Goal: Transaction & Acquisition: Purchase product/service

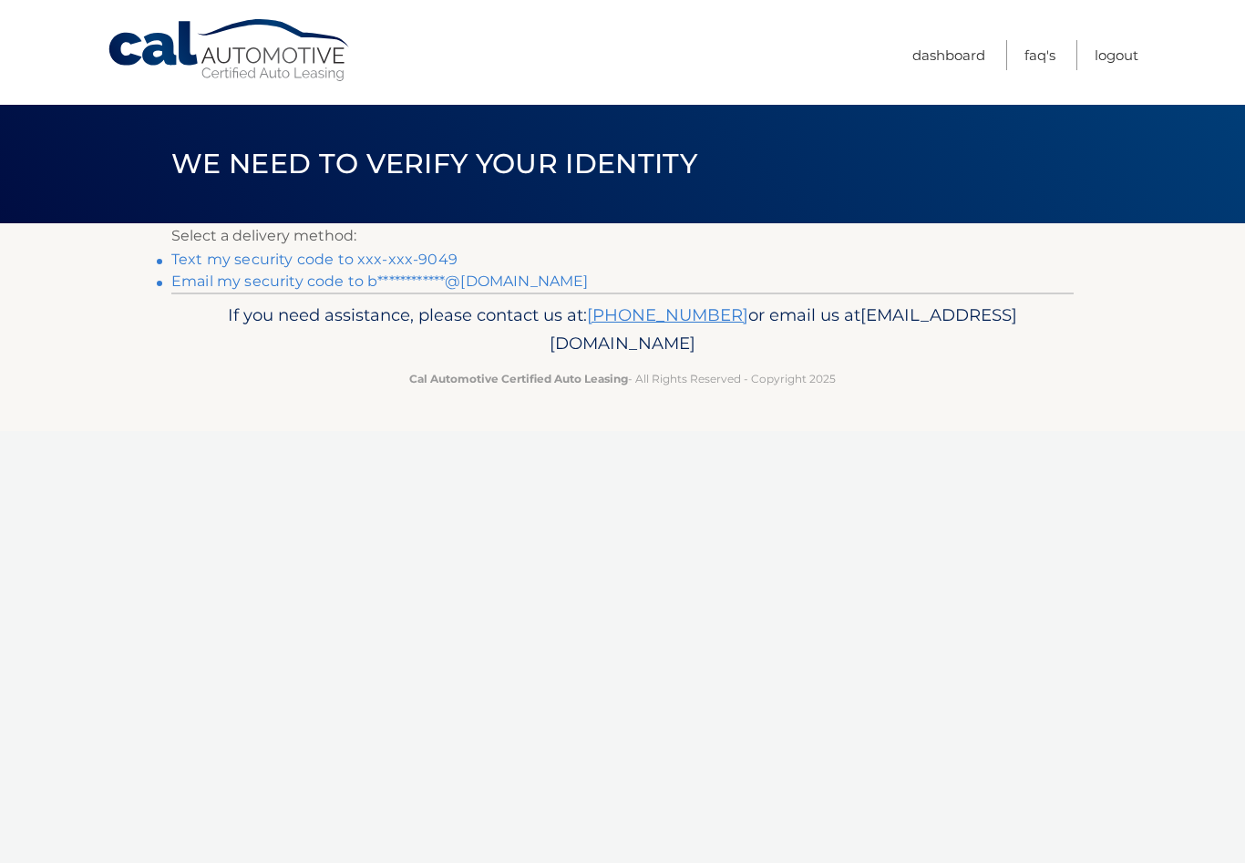
click at [402, 262] on link "Text my security code to xxx-xxx-9049" at bounding box center [314, 259] width 286 height 17
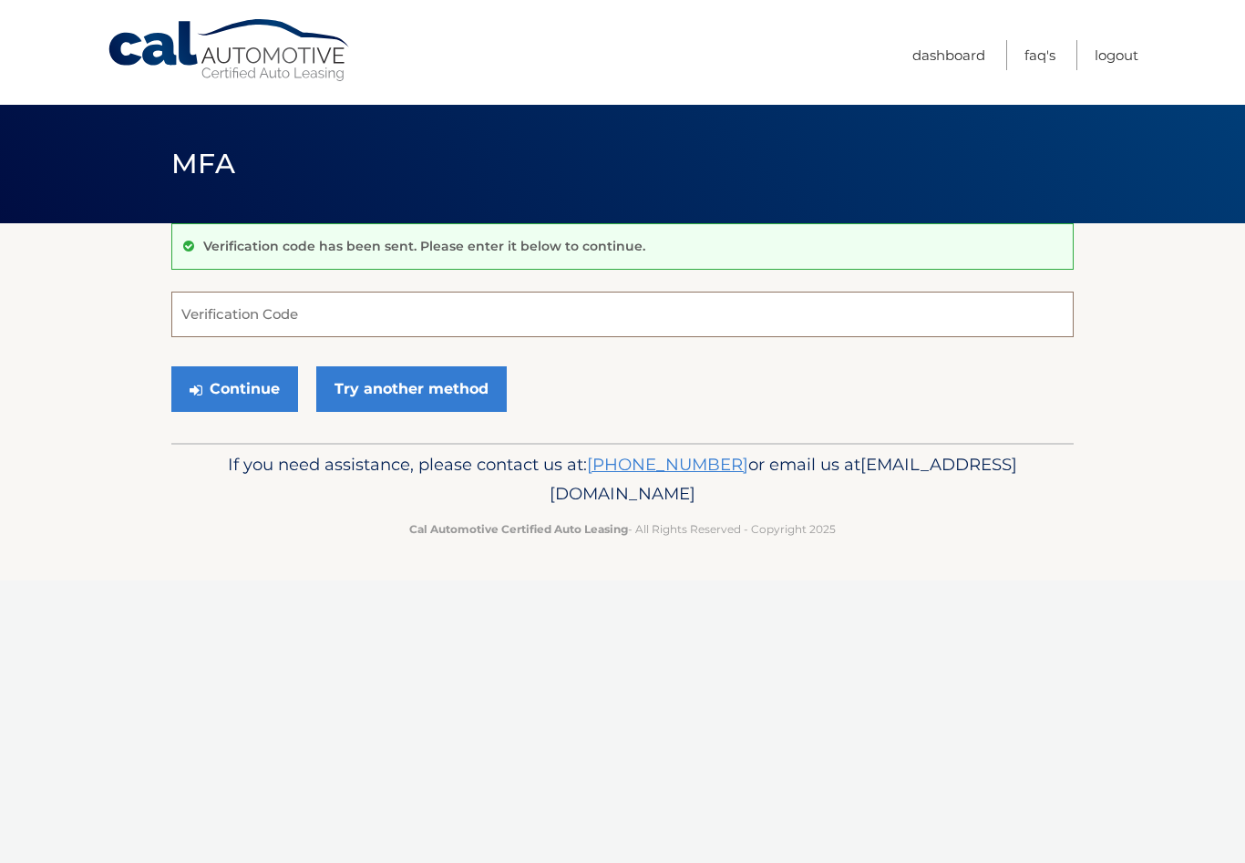
click at [372, 314] on input "Verification Code" at bounding box center [622, 315] width 902 height 46
type input "989074"
click at [251, 388] on button "Continue" at bounding box center [234, 389] width 127 height 46
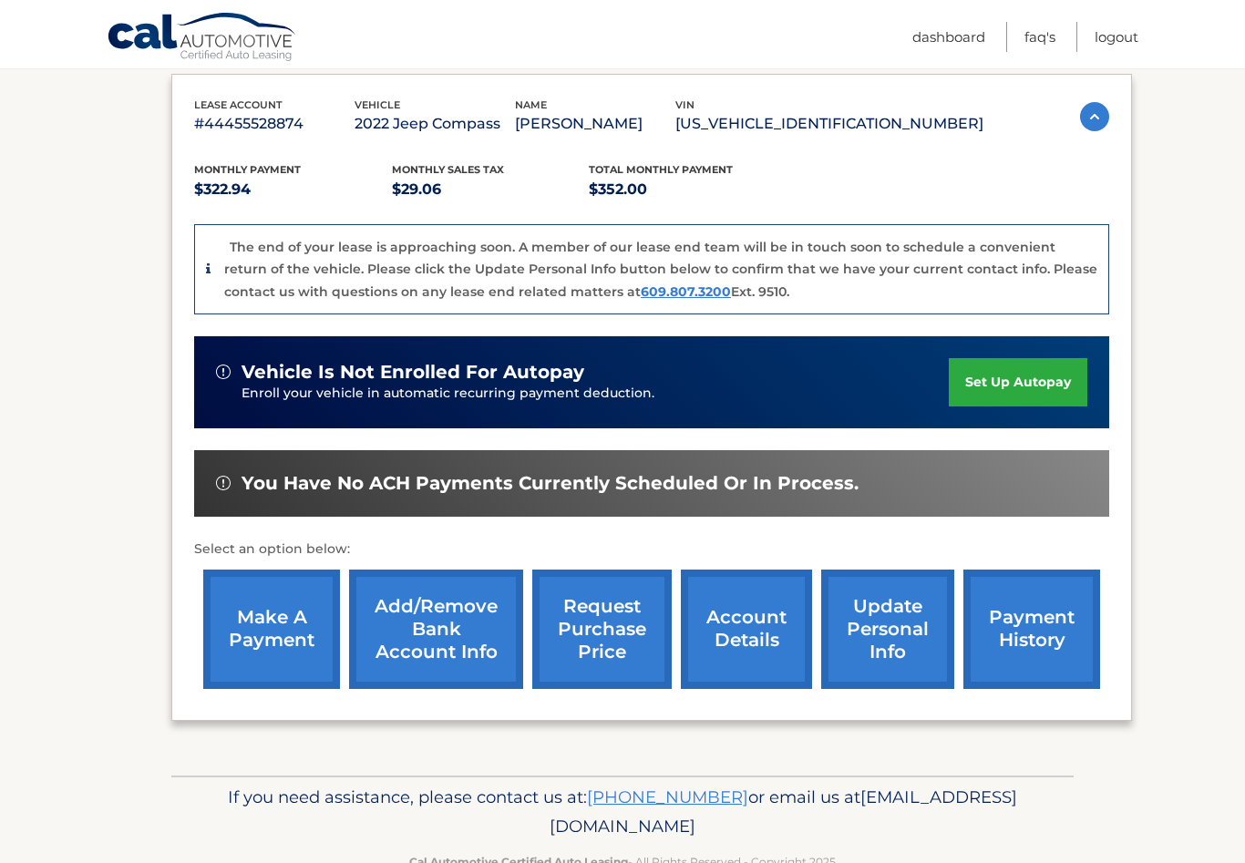
scroll to position [318, 0]
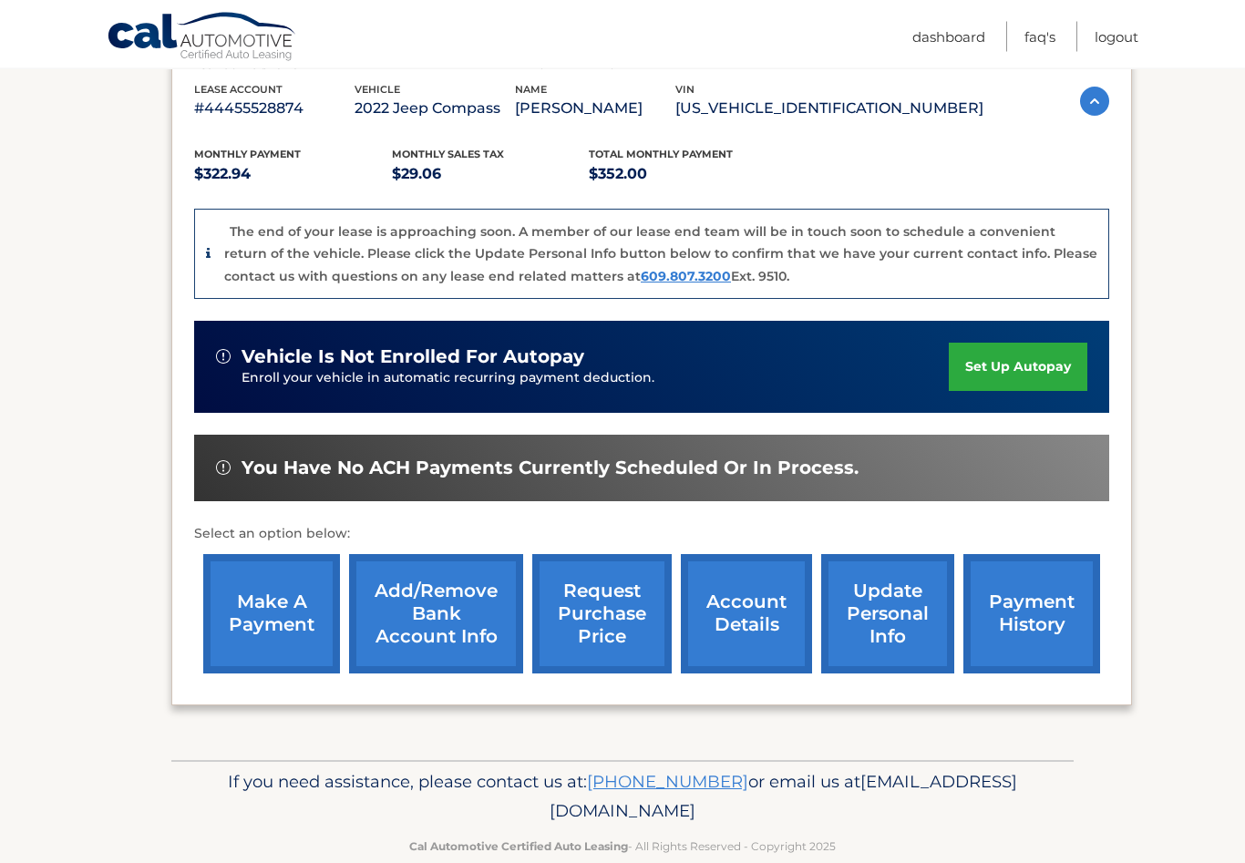
click at [266, 629] on link "make a payment" at bounding box center [271, 614] width 137 height 119
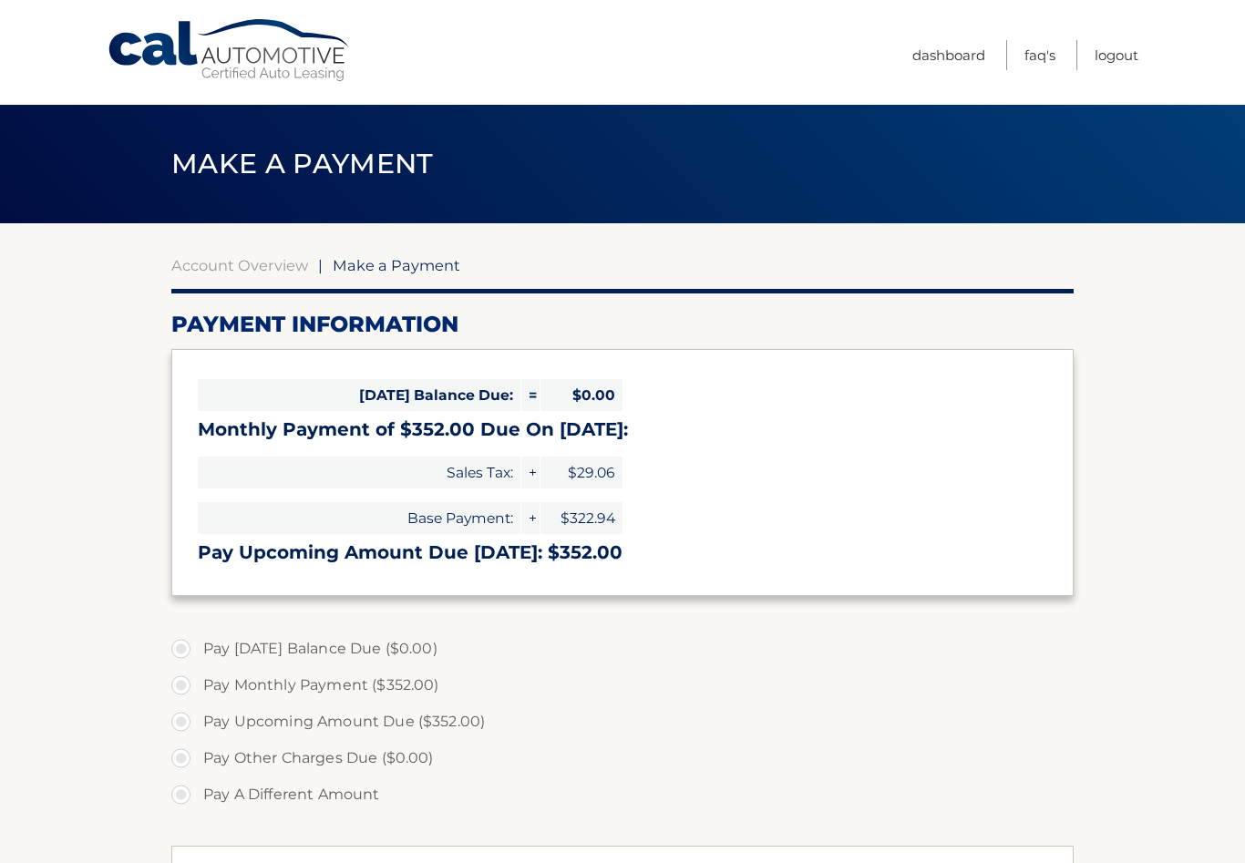
select select "MWRiNzE1YjUtNDI1Yi00ZDI1LThiMmItOTQ5ZDI4ZWQ0YmE4"
click at [189, 692] on label "Pay Monthly Payment ($352.00)" at bounding box center [622, 685] width 902 height 36
click at [189, 692] on input "Pay Monthly Payment ($352.00)" at bounding box center [188, 681] width 18 height 29
radio input "true"
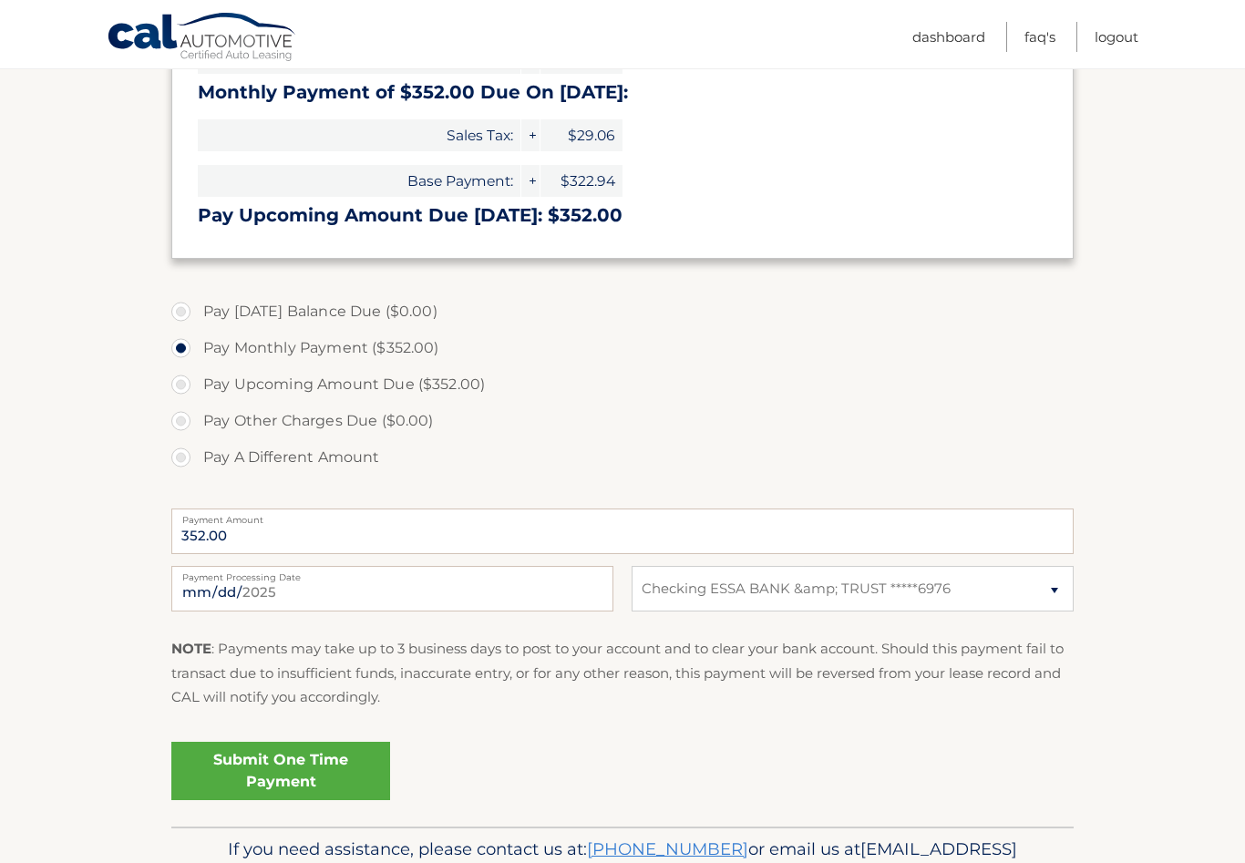
scroll to position [345, 0]
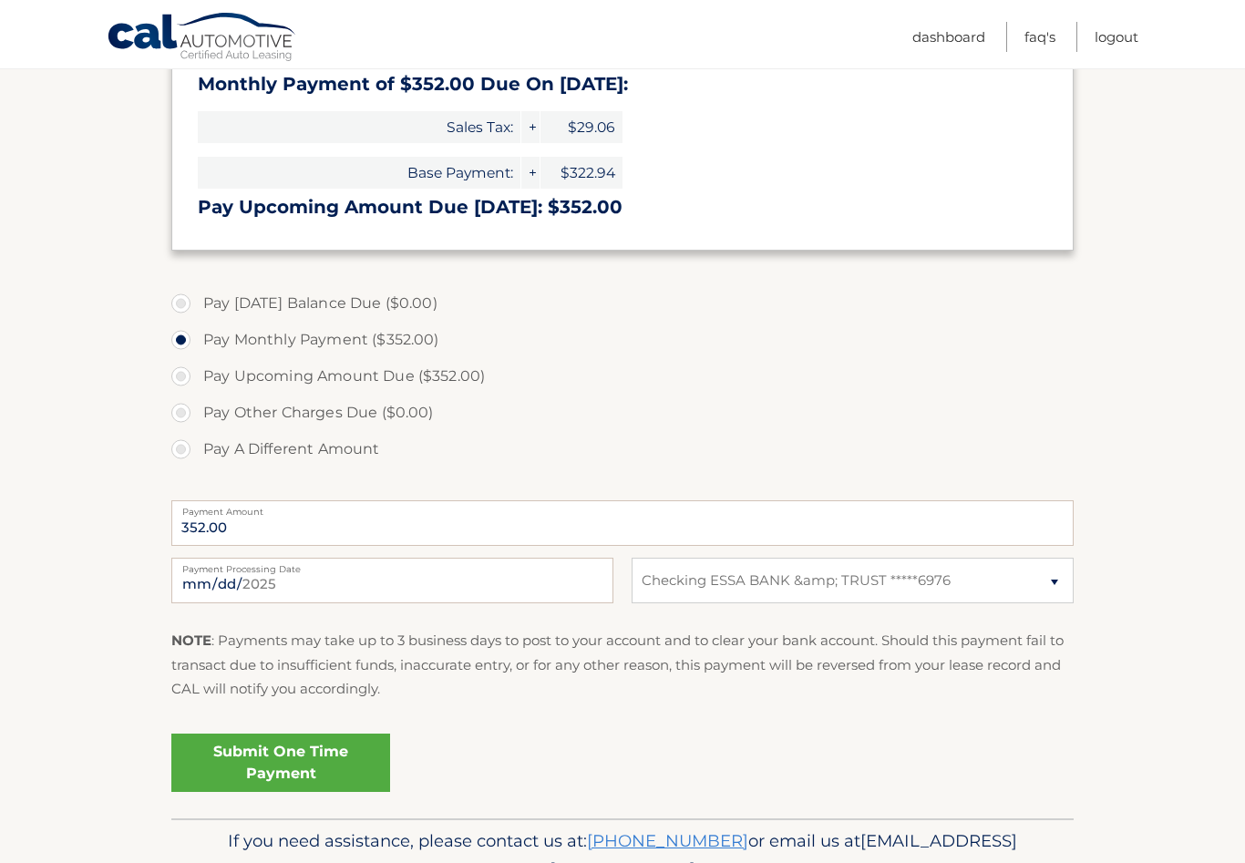
click at [297, 769] on link "Submit One Time Payment" at bounding box center [280, 762] width 219 height 58
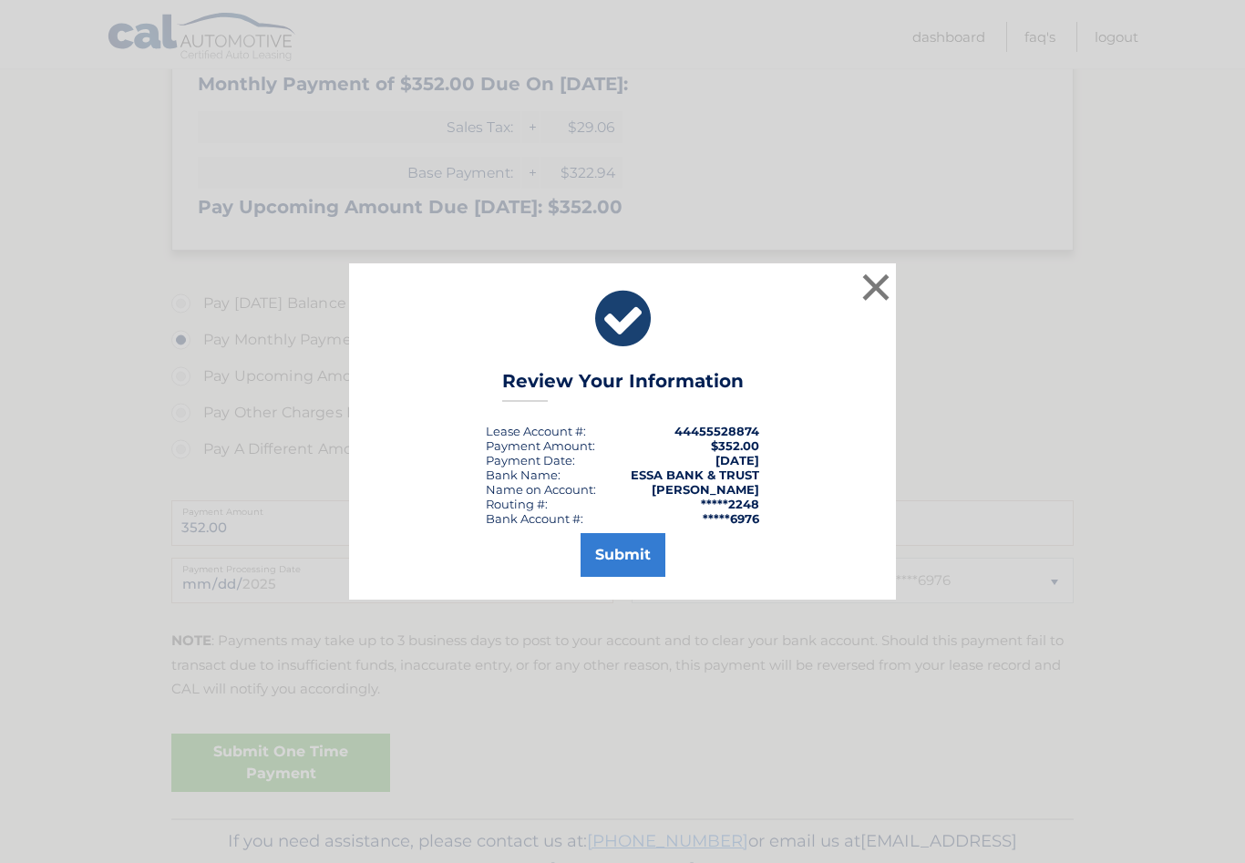
click at [620, 577] on button "Submit" at bounding box center [622, 555] width 85 height 44
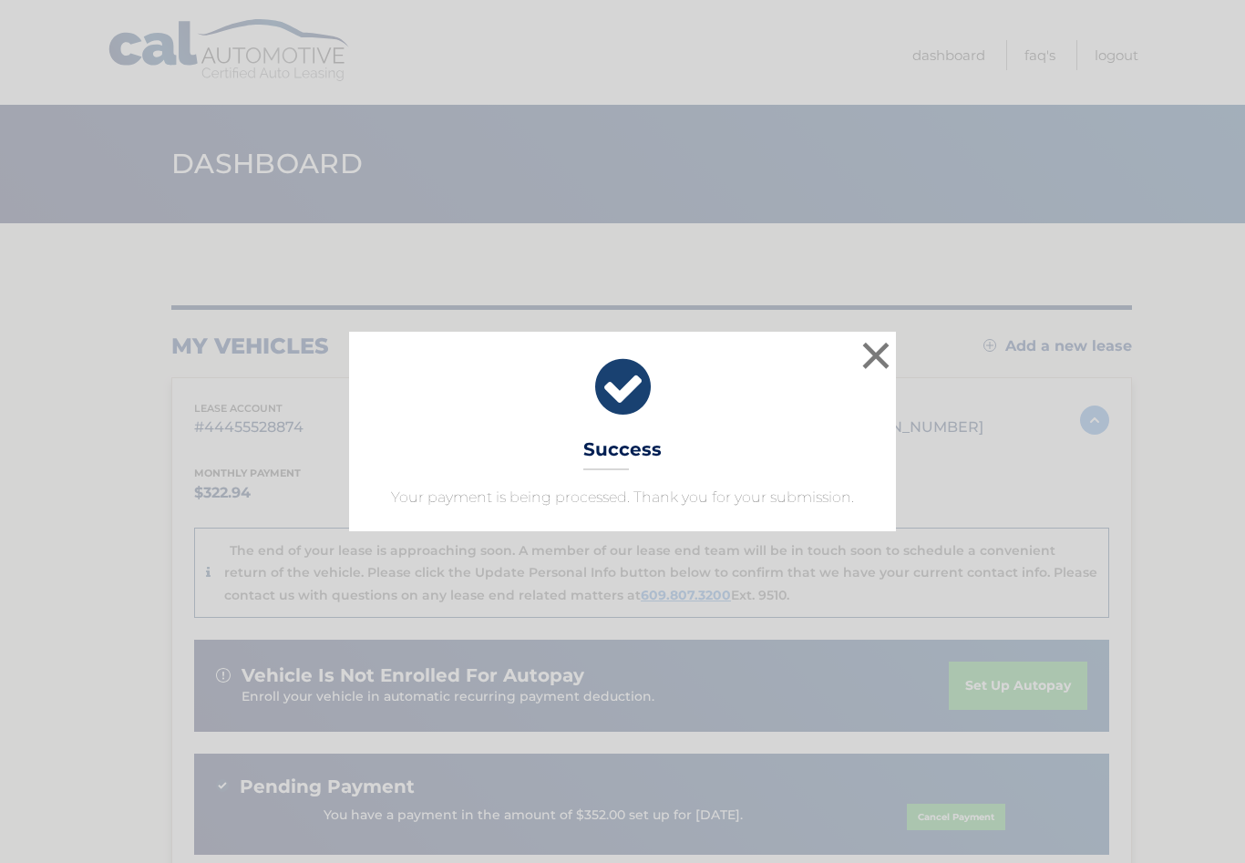
click at [876, 363] on button "×" at bounding box center [875, 355] width 36 height 36
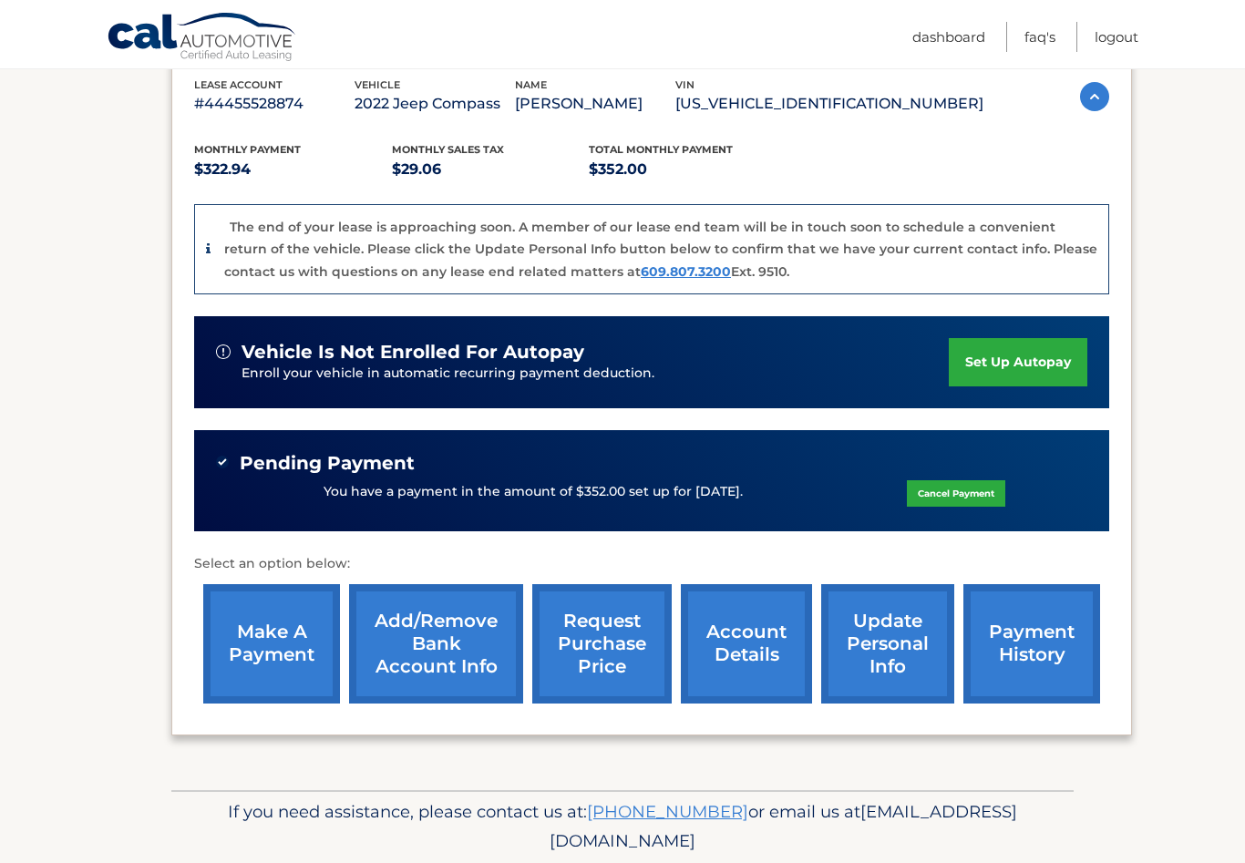
scroll to position [352, 0]
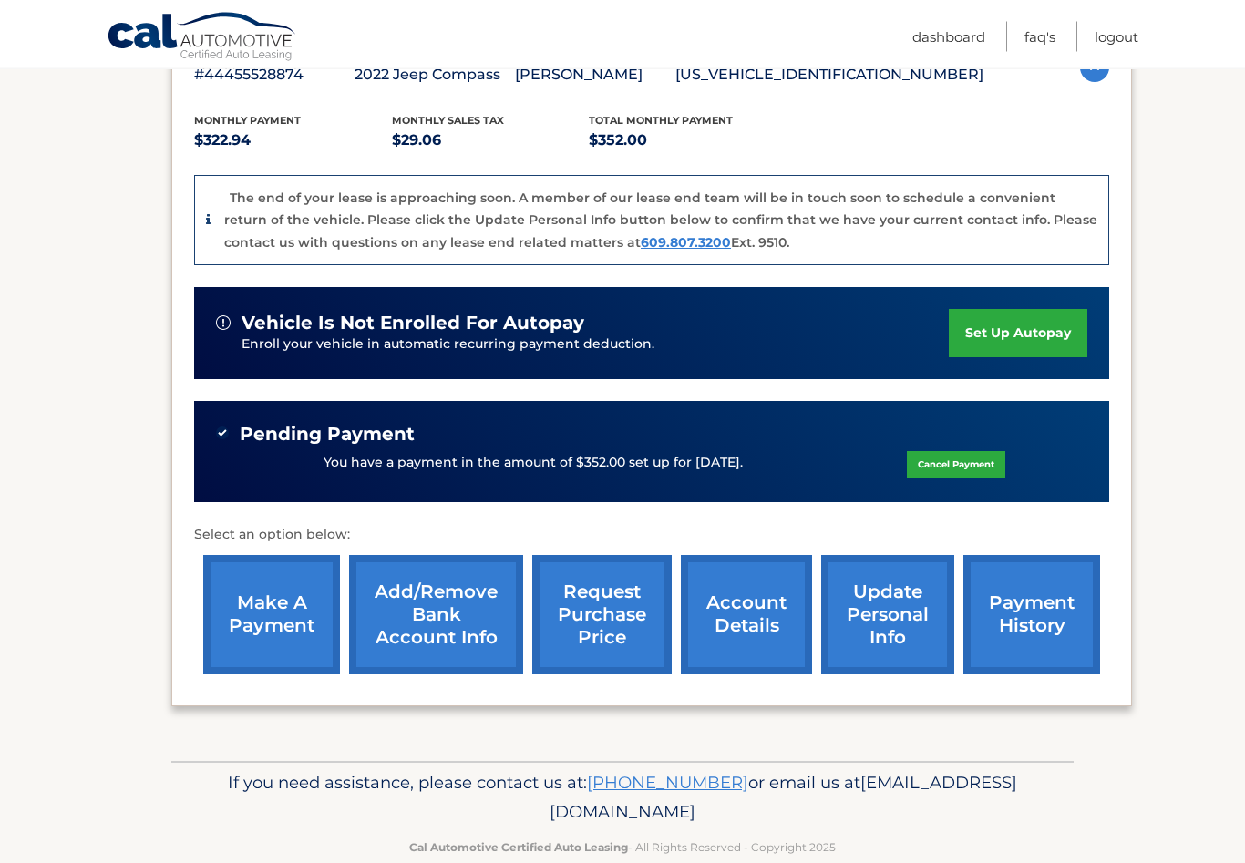
click at [748, 630] on link "account details" at bounding box center [746, 615] width 131 height 119
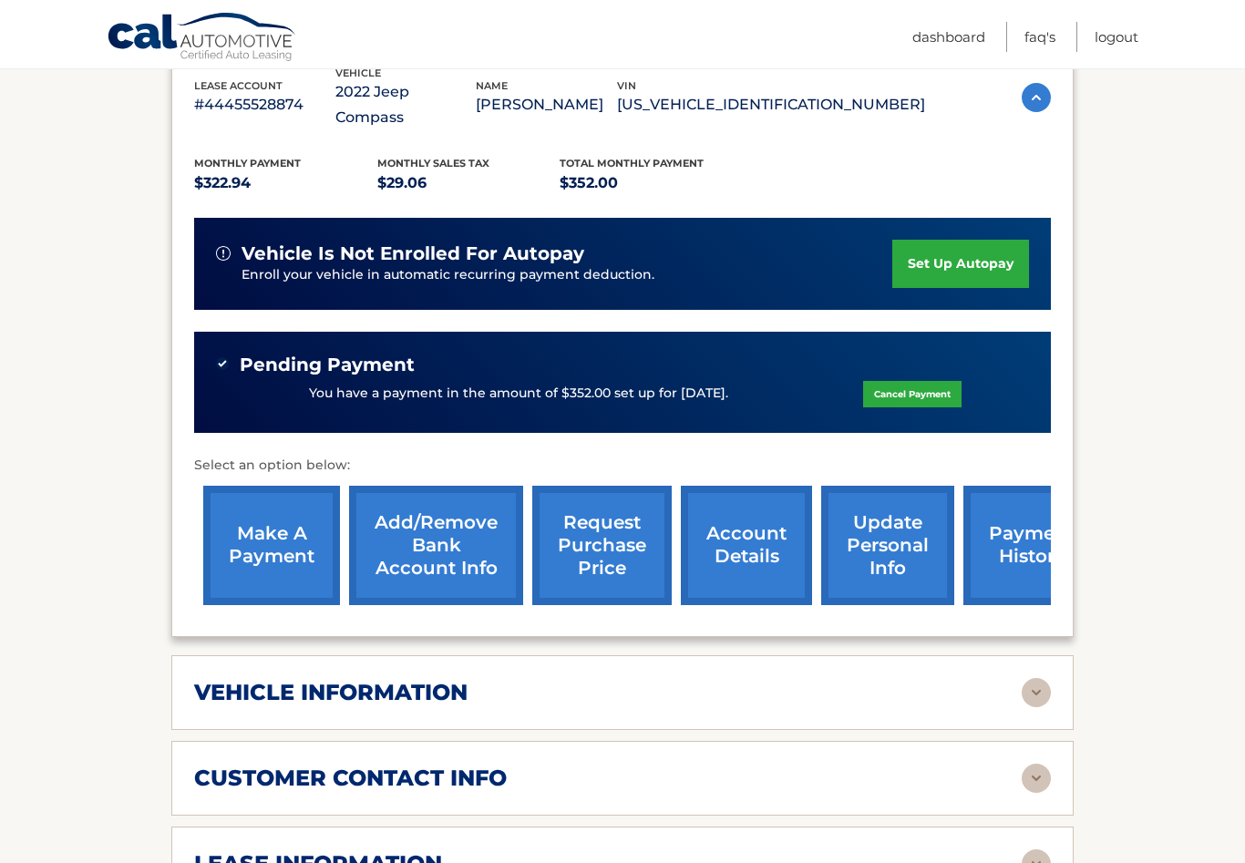
scroll to position [389, 0]
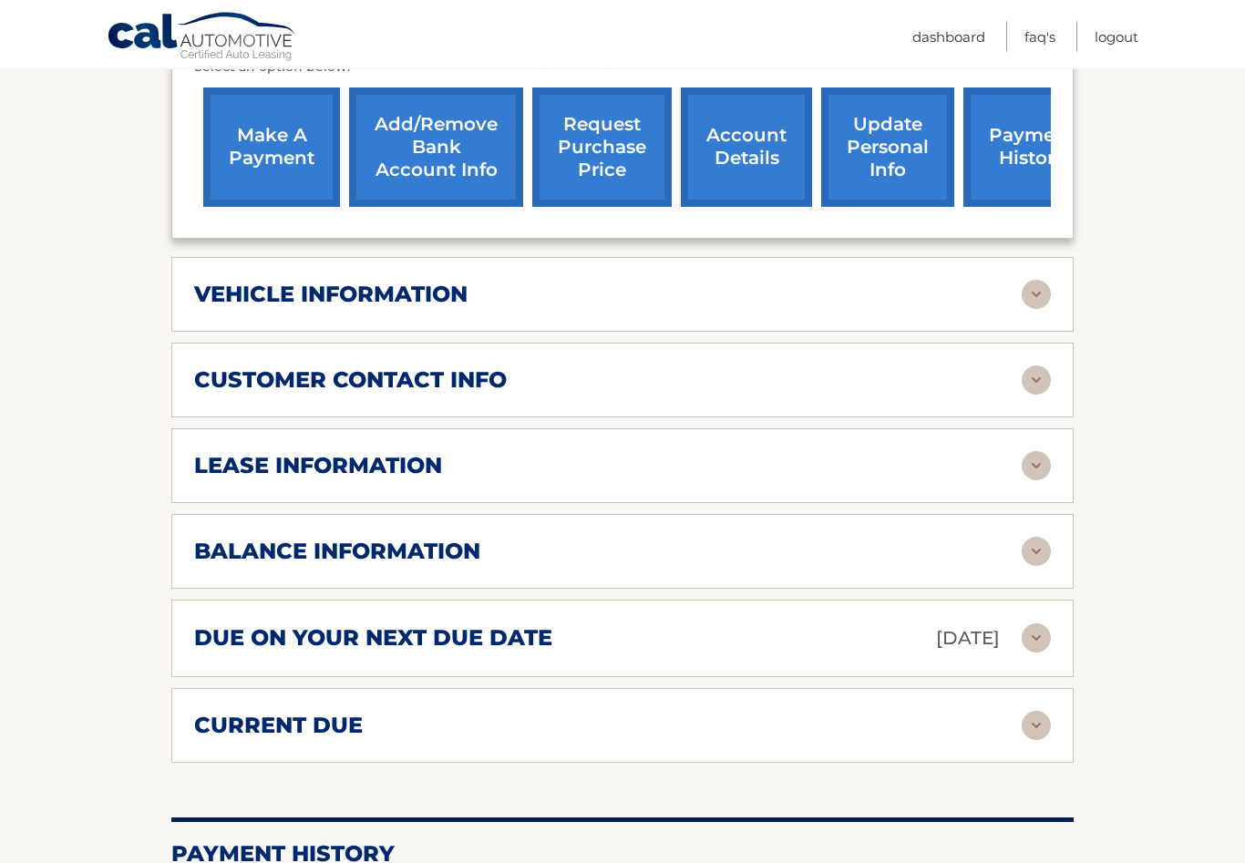
click at [1029, 538] on img at bounding box center [1035, 552] width 29 height 29
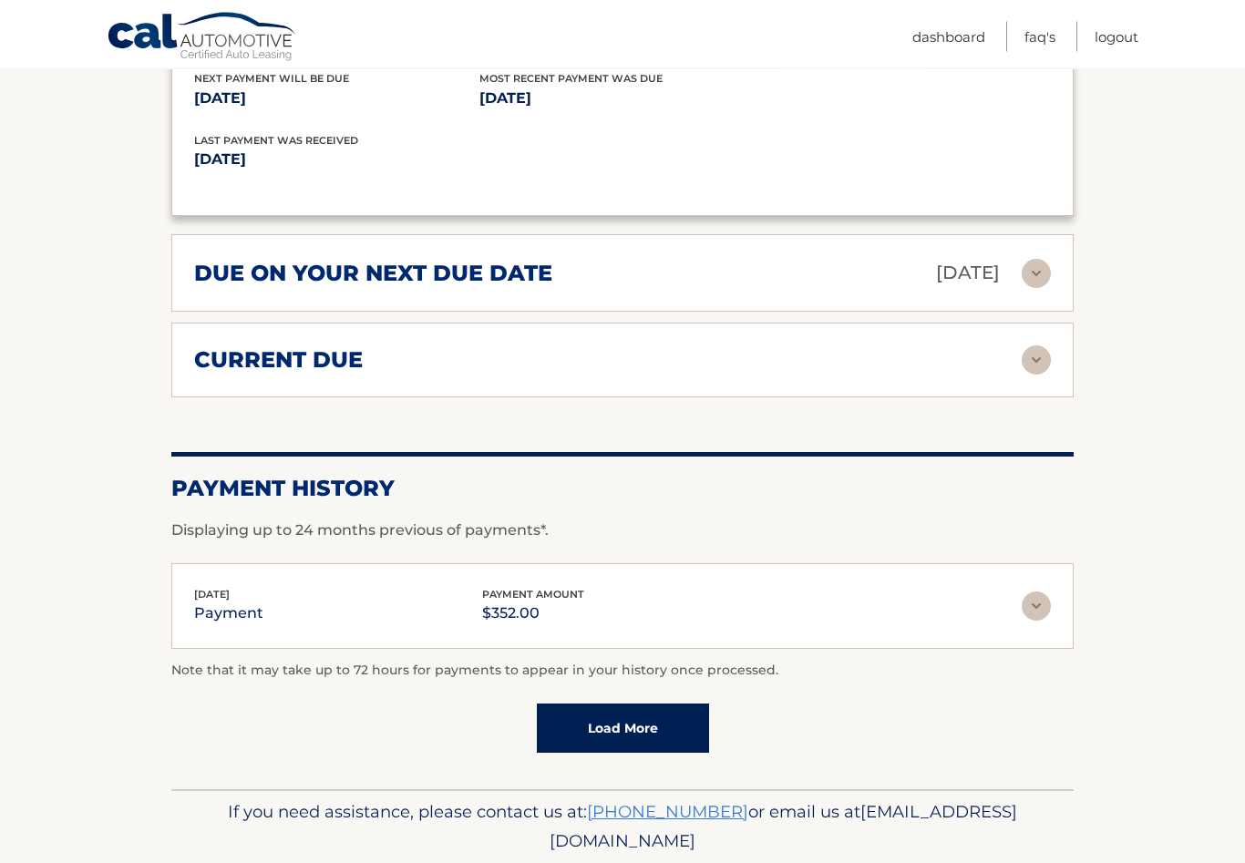
scroll to position [1342, 0]
click at [1030, 345] on img at bounding box center [1035, 359] width 29 height 29
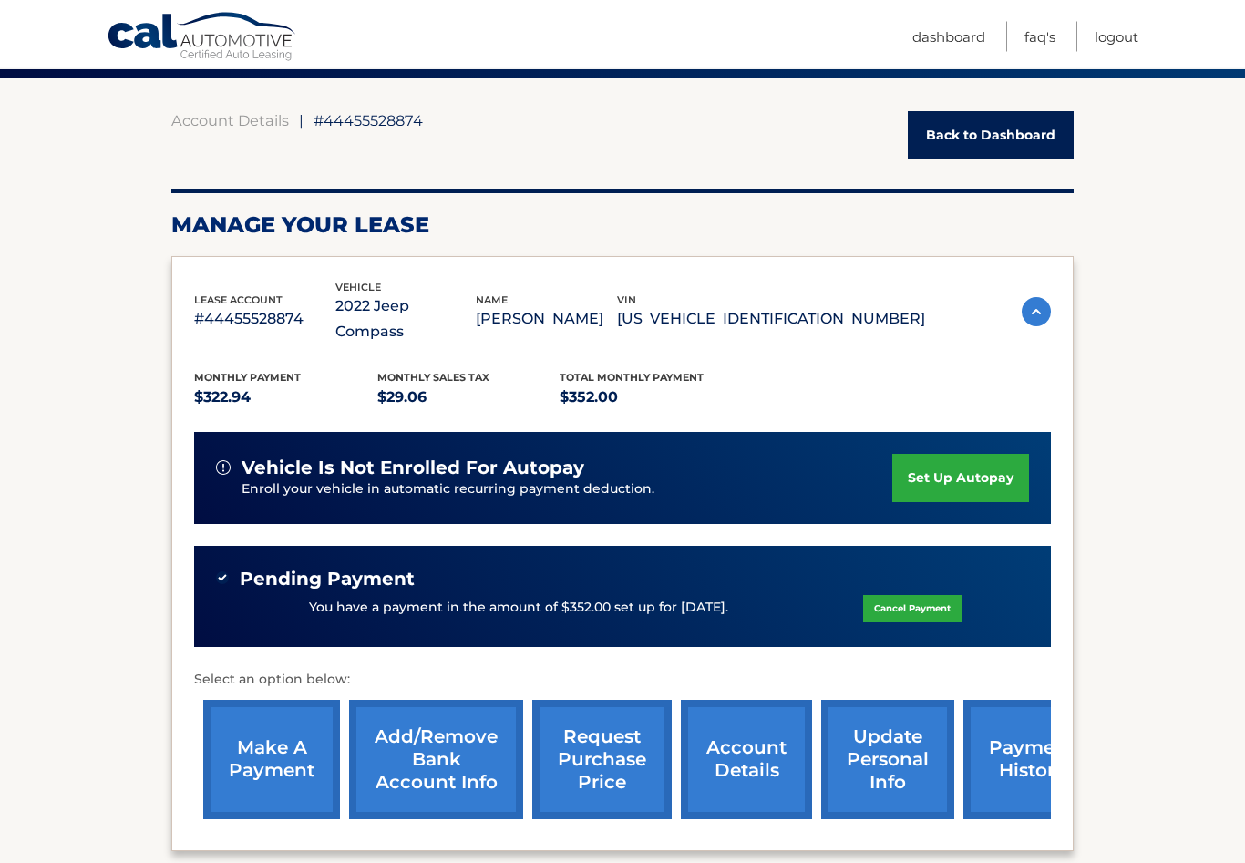
scroll to position [145, 0]
click at [1128, 40] on link "Logout" at bounding box center [1116, 37] width 44 height 30
